Goal: Task Accomplishment & Management: Manage account settings

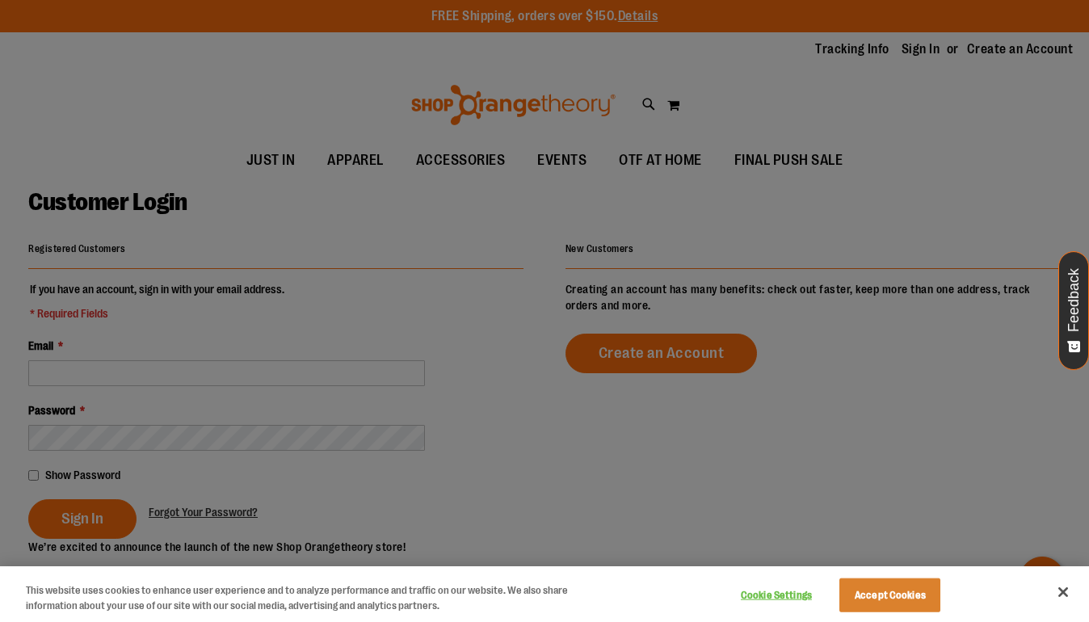
click at [338, 386] on div at bounding box center [544, 311] width 1089 height 622
click at [324, 376] on div at bounding box center [544, 311] width 1089 height 622
click at [884, 585] on button "Accept Cookies" at bounding box center [889, 595] width 101 height 34
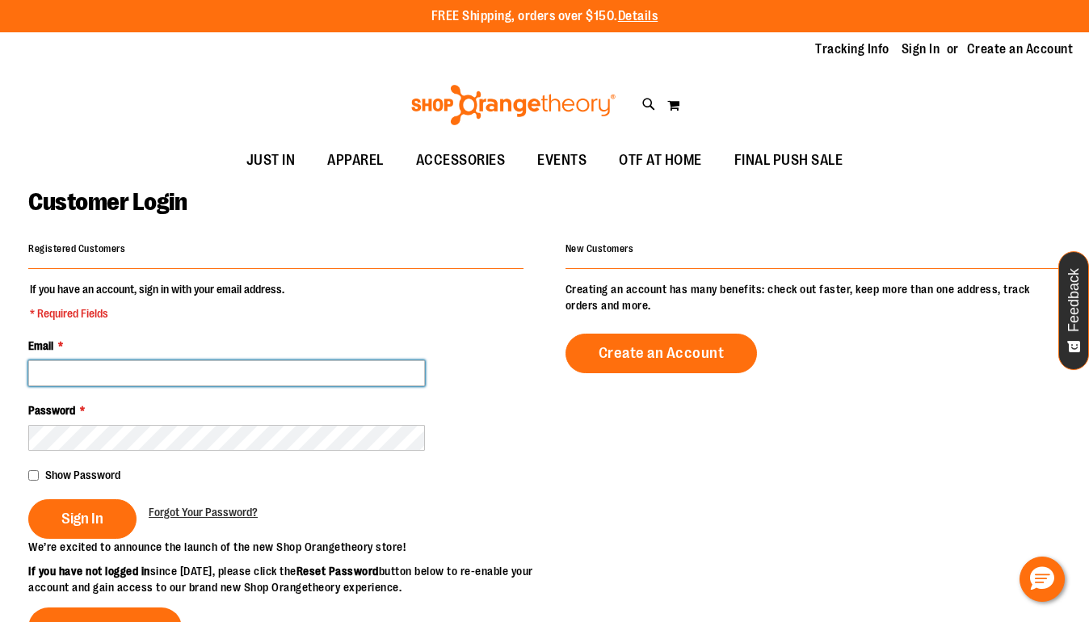
click at [236, 380] on input "Email *" at bounding box center [226, 373] width 397 height 26
type input "**********"
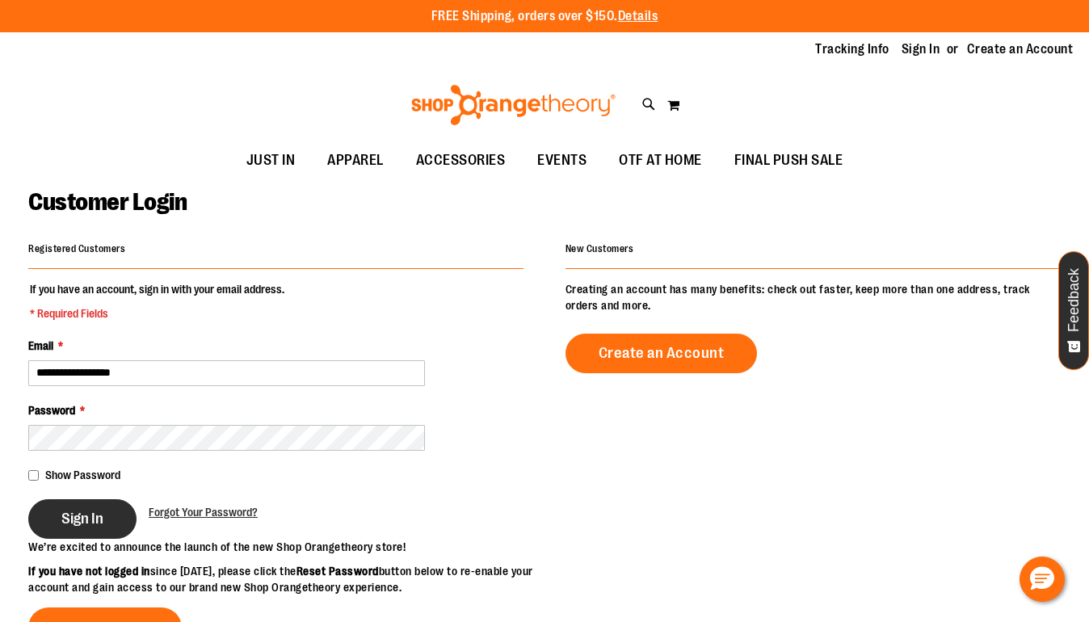
click at [86, 522] on span "Sign In" at bounding box center [82, 519] width 42 height 18
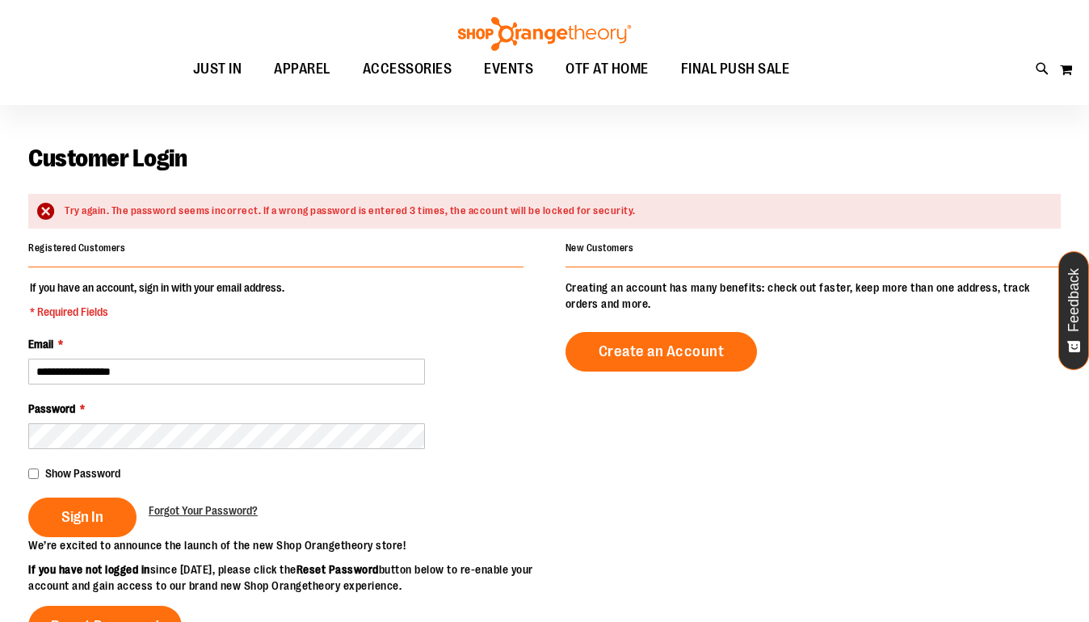
scroll to position [55, 0]
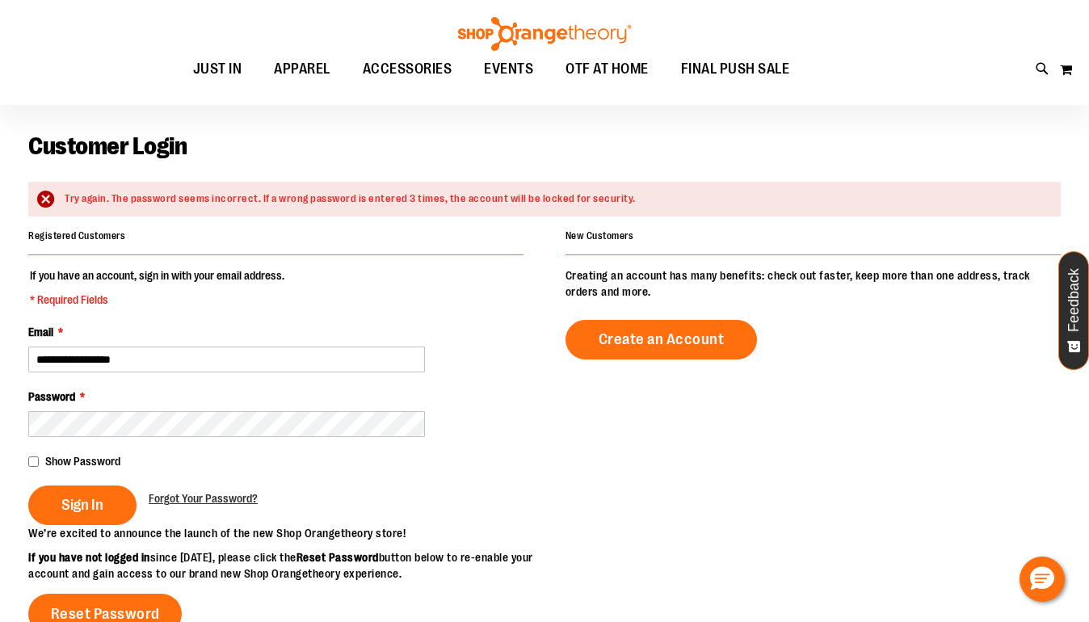
click at [82, 460] on span "Show Password" at bounding box center [82, 461] width 75 height 13
click at [93, 505] on span "Sign In" at bounding box center [82, 505] width 42 height 18
